Goal: Information Seeking & Learning: Find specific page/section

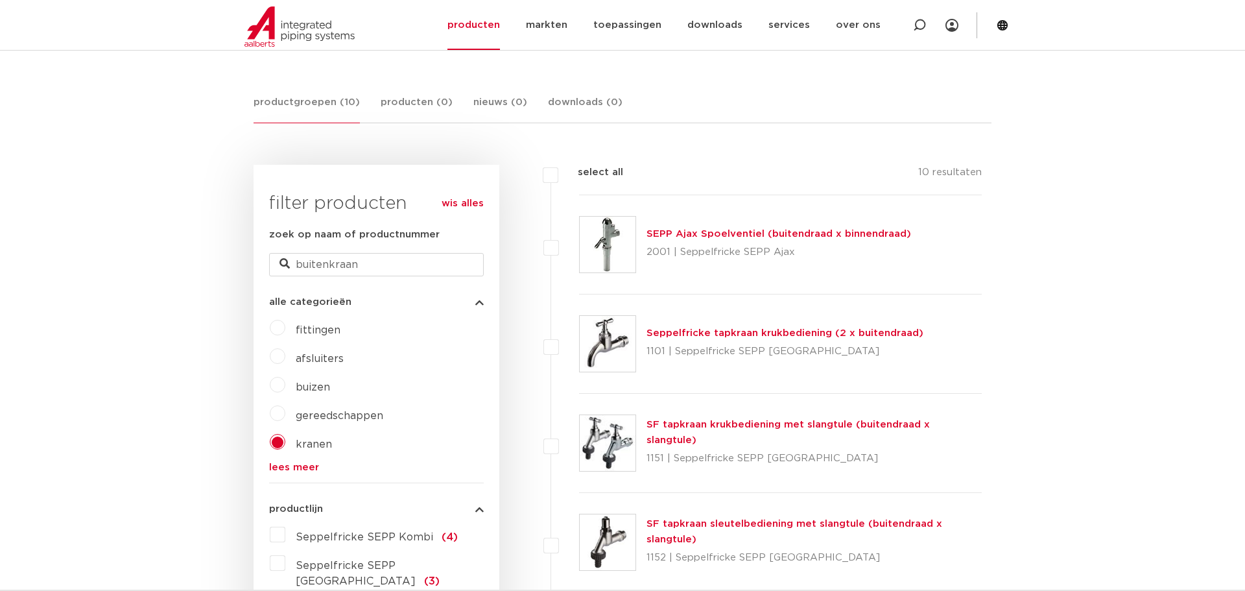
drag, startPoint x: 285, startPoint y: 465, endPoint x: 291, endPoint y: 463, distance: 6.8
click at [285, 464] on link "lees meer" at bounding box center [376, 467] width 215 height 10
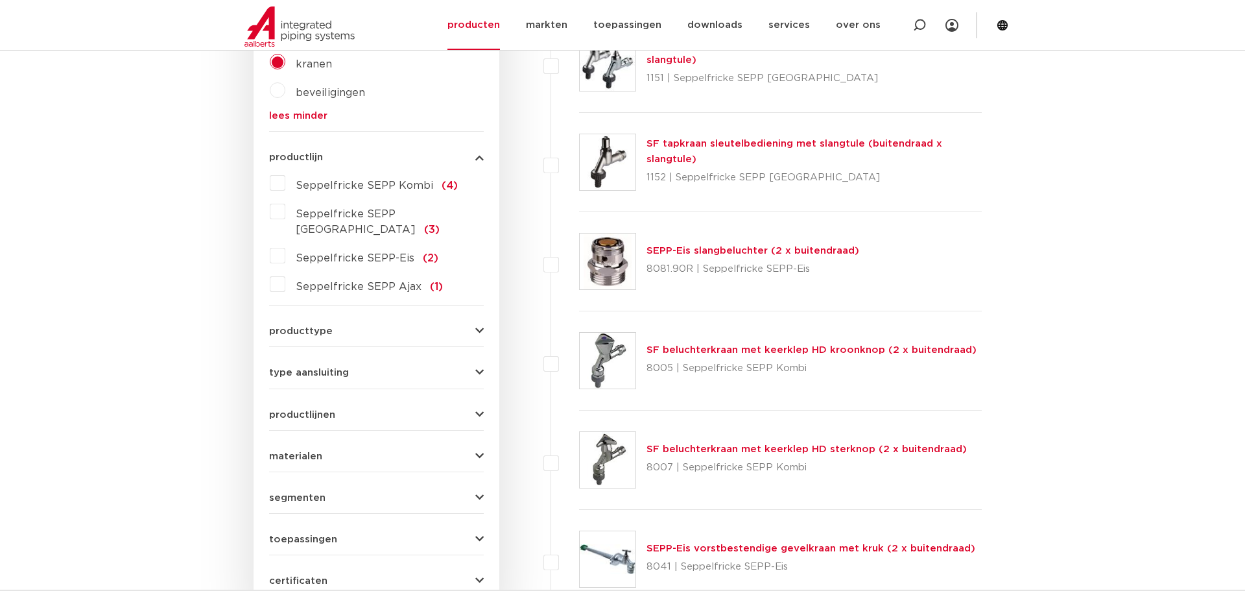
scroll to position [654, 0]
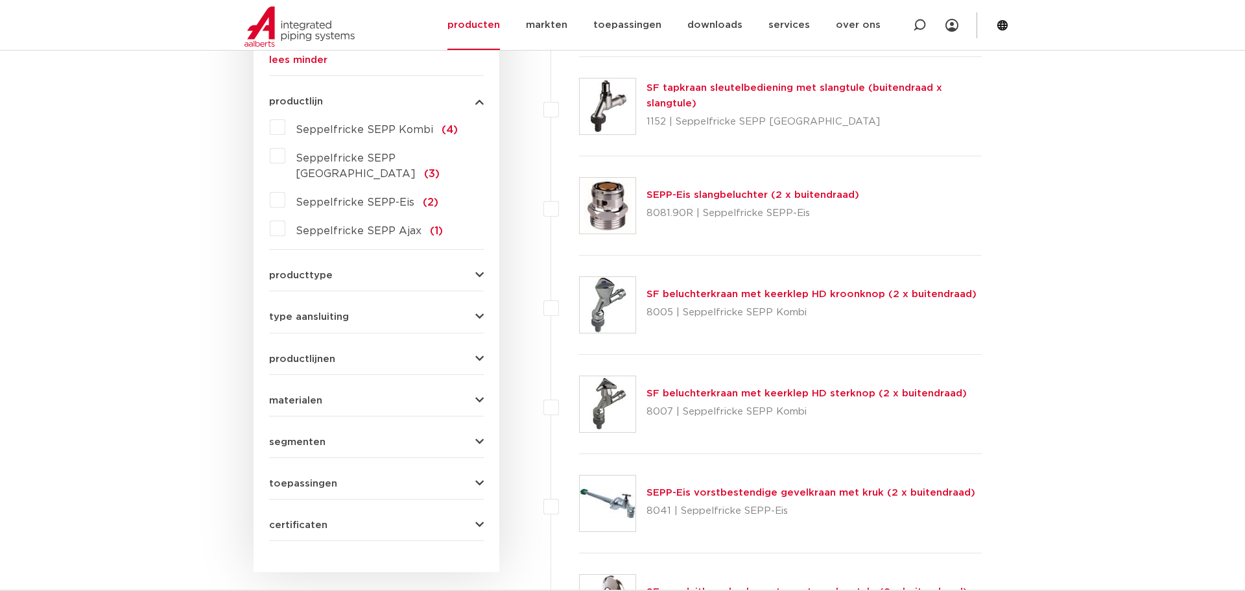
click at [477, 270] on icon "button" at bounding box center [479, 275] width 8 height 10
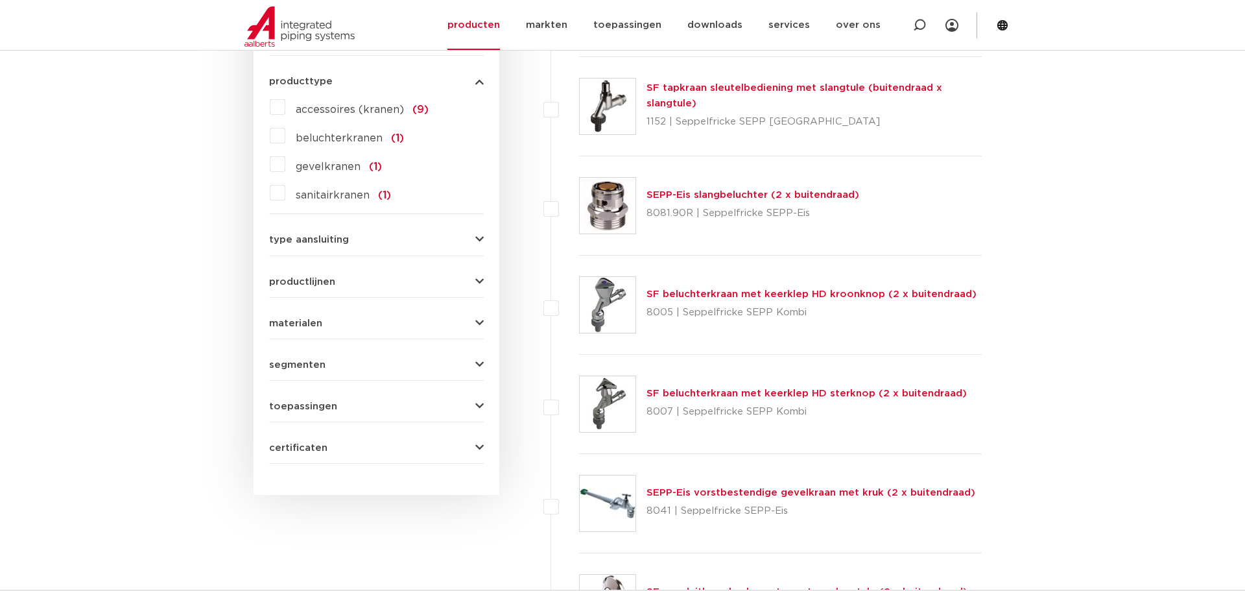
scroll to position [643, 0]
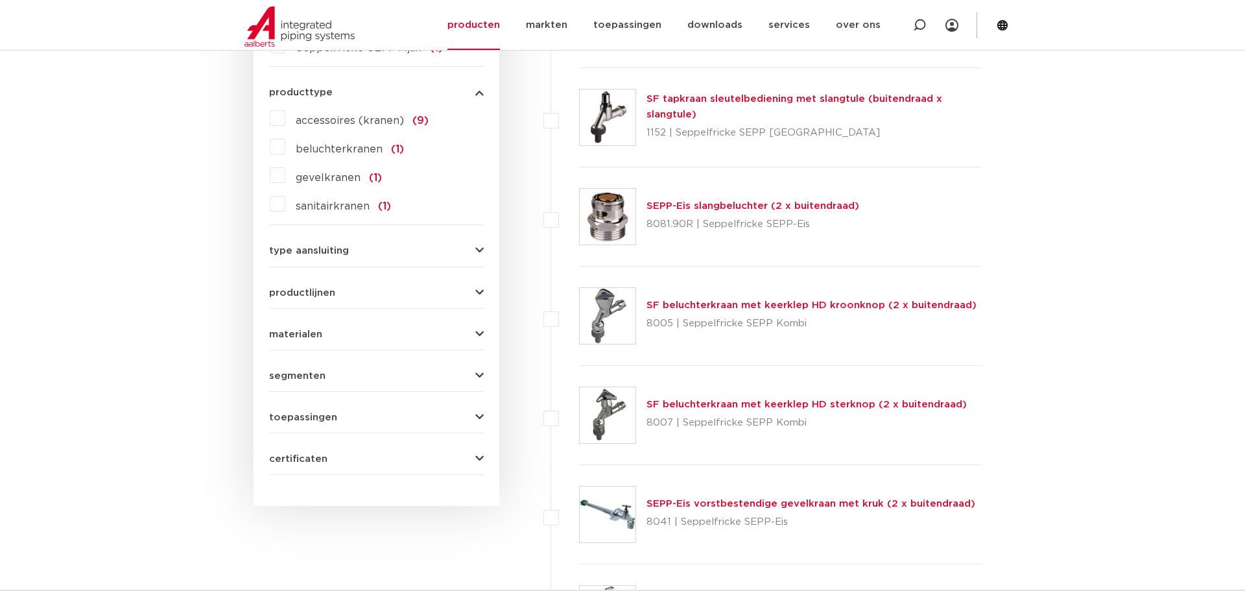
click at [285, 165] on label "gevelkranen (1)" at bounding box center [333, 175] width 97 height 21
click at [0, 0] on input "gevelkranen (1)" at bounding box center [0, 0] width 0 height 0
